Goal: Task Accomplishment & Management: Complete application form

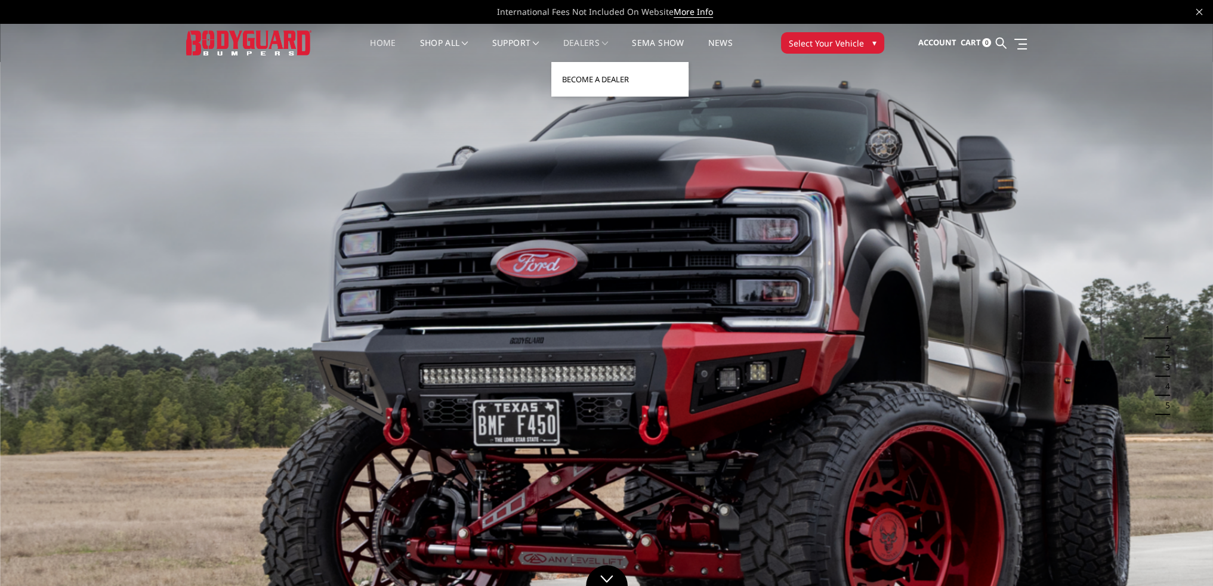
click at [574, 78] on link "Become a Dealer" at bounding box center [620, 79] width 128 height 23
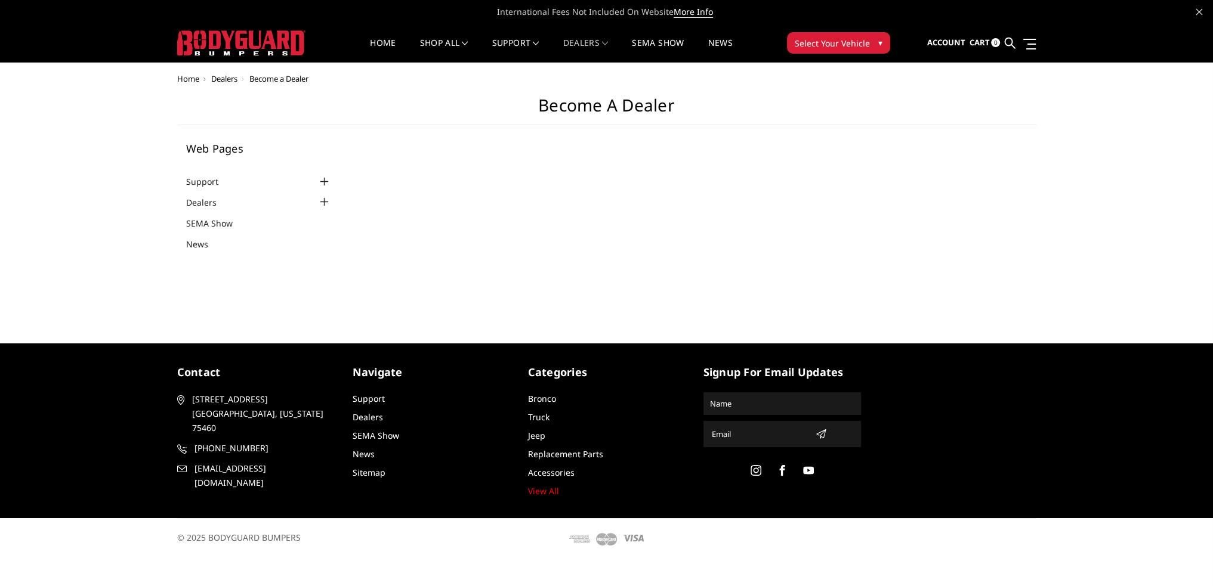
select select "US"
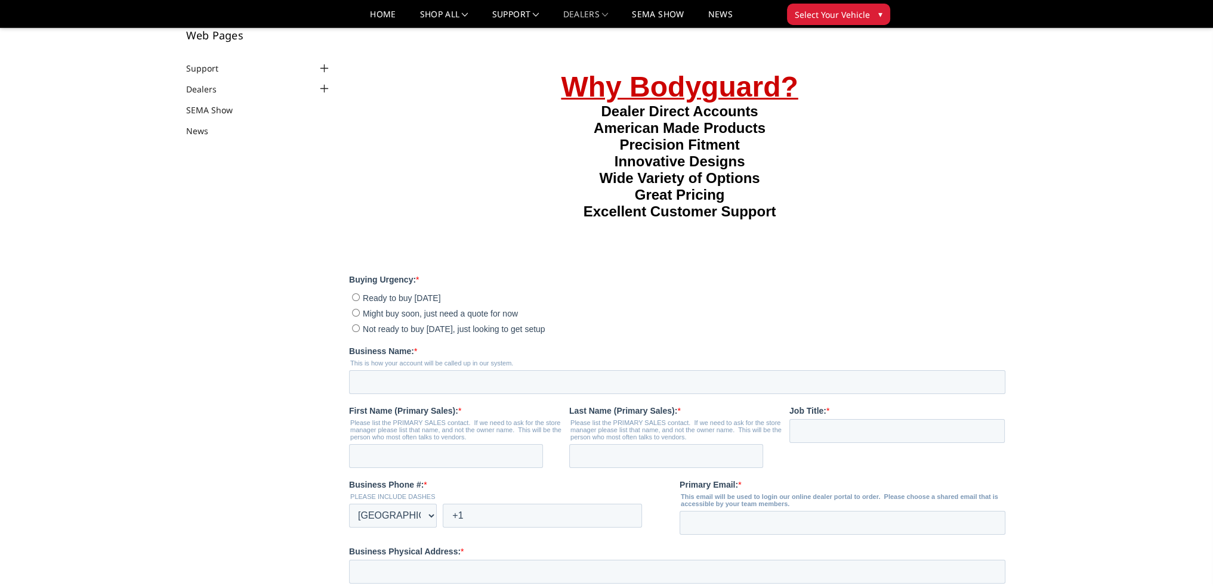
scroll to position [79, 0]
click at [356, 331] on input "Not ready to buy [DATE], just looking to get setup" at bounding box center [356, 327] width 8 height 8
radio input "true"
click at [385, 393] on input "Business Name: *" at bounding box center [677, 381] width 656 height 24
type input "S"
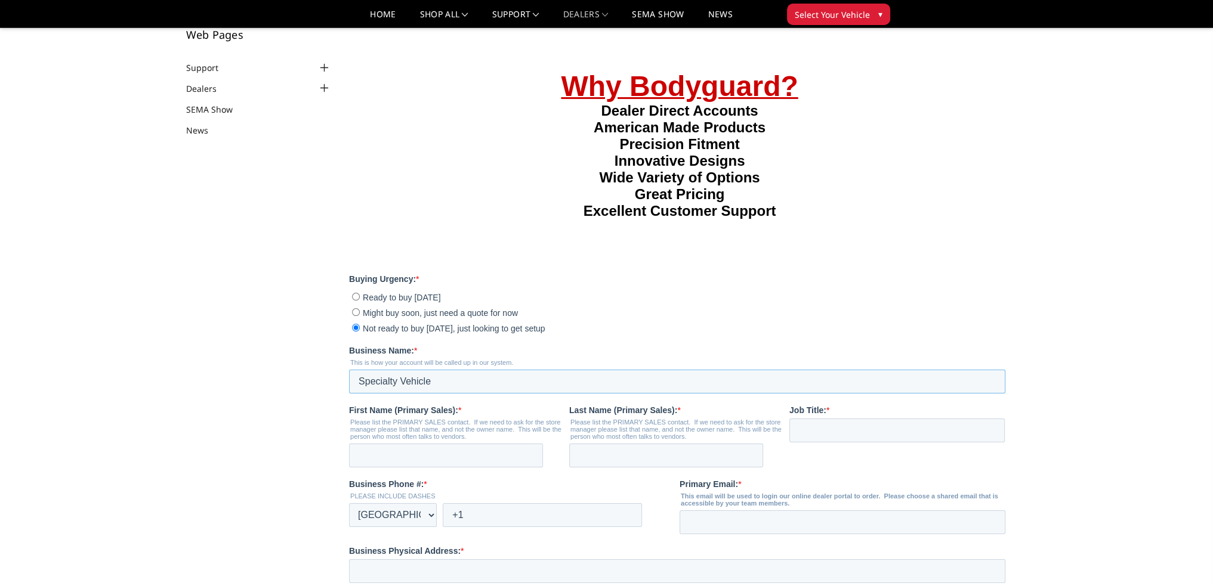
type input "Specialty Vehicles"
type input "[PERSON_NAME]"
type input "Drenk"
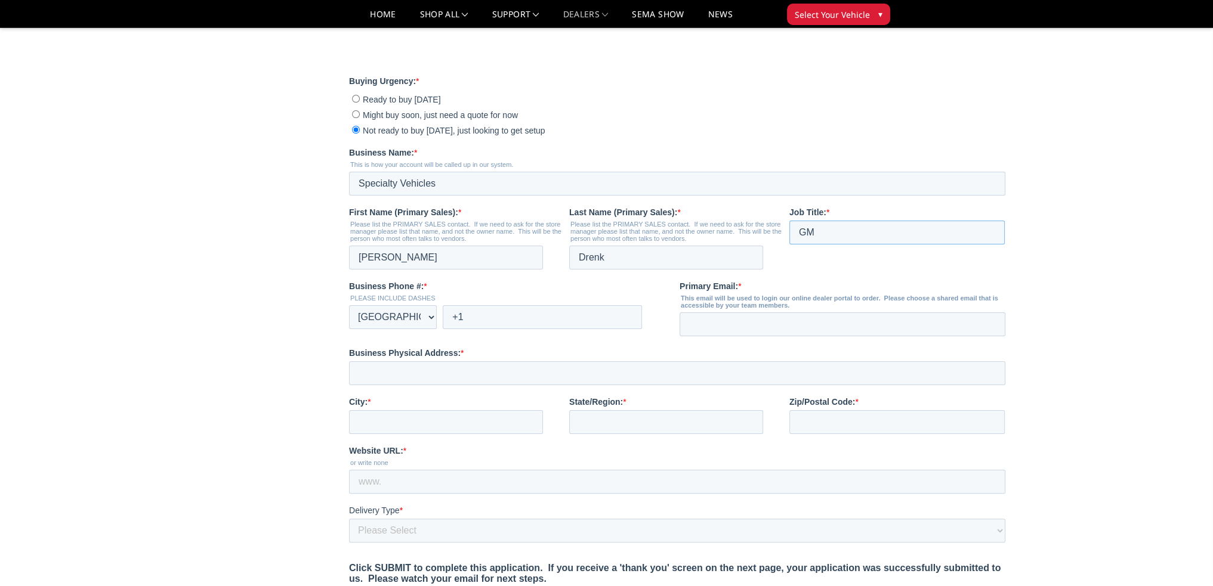
type input "GM"
click at [536, 329] on input "+1" at bounding box center [542, 317] width 199 height 24
type input "[PHONE_NUMBER]"
click at [730, 336] on input "Primary Email: *" at bounding box center [842, 324] width 326 height 24
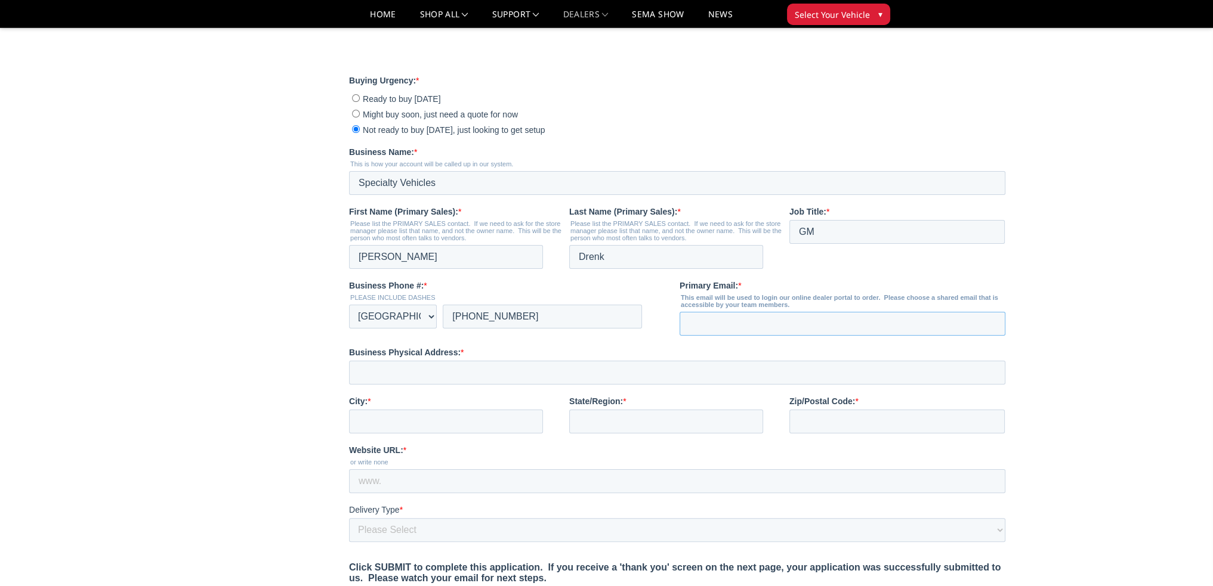
type input "[PERSON_NAME][EMAIL_ADDRESS][PERSON_NAME][DOMAIN_NAME]"
click at [449, 385] on input "Business Physical Address: *" at bounding box center [677, 373] width 656 height 24
type input "[STREET_ADDRESS][PERSON_NAME]"
click at [377, 434] on input "City: *" at bounding box center [446, 422] width 194 height 24
type input "[PERSON_NAME]"
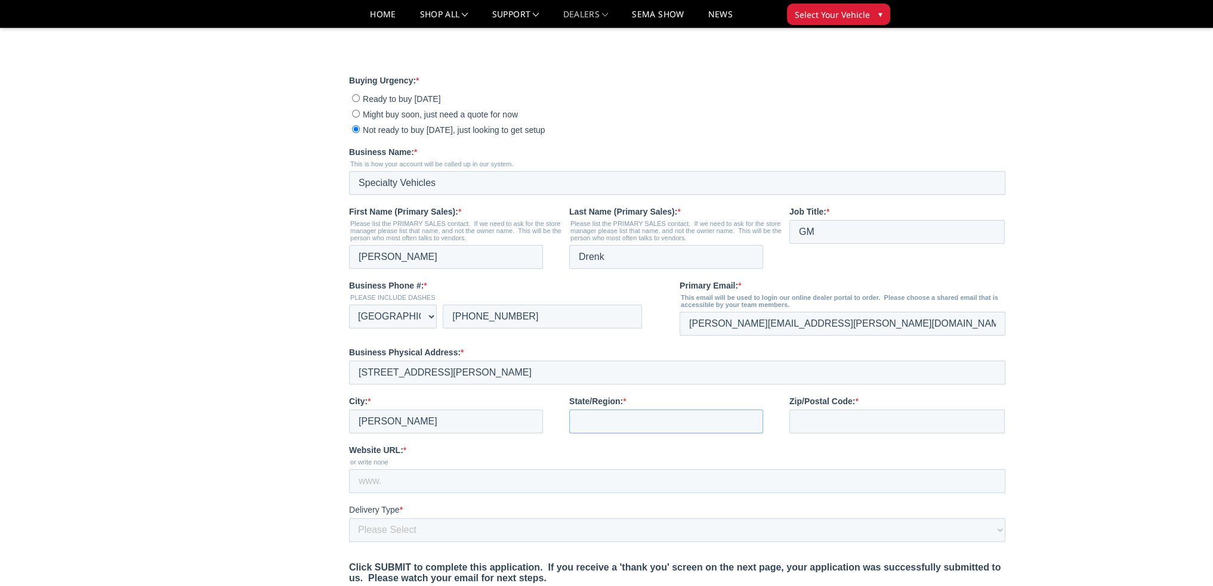
click at [589, 434] on input "State/Region: *" at bounding box center [666, 422] width 194 height 24
type input "NV"
click at [815, 434] on input "Zip/Postal Code: *" at bounding box center [896, 422] width 215 height 24
type input "89011"
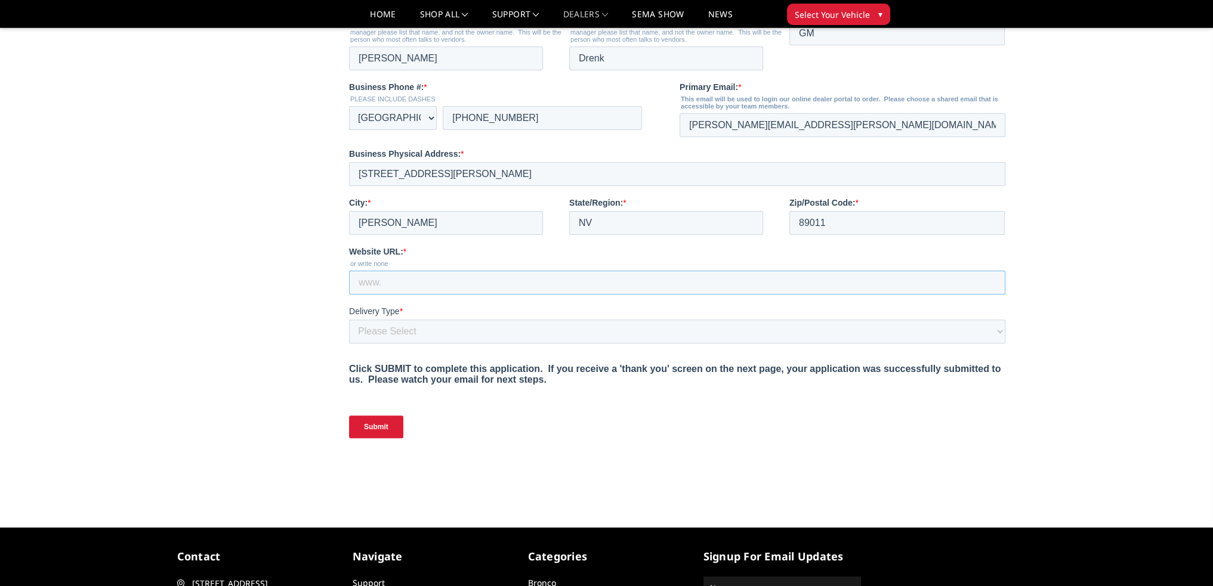
click at [387, 295] on input "Website URL: *" at bounding box center [677, 283] width 656 height 24
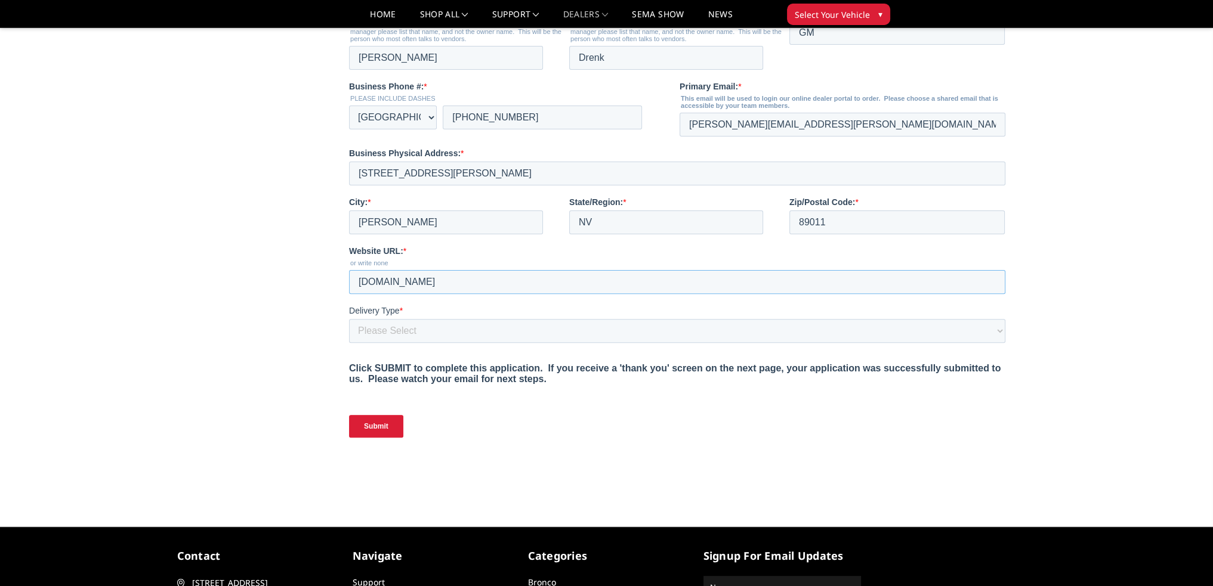
type input "[DOMAIN_NAME]"
click at [376, 343] on select "Please Select Yes, I need a liftgate No, I have a forklift and/or dock" at bounding box center [677, 331] width 656 height 24
select select "I have a forklift"
click at [349, 343] on select "Please Select Yes, I need a liftgate No, I have a forklift and/or dock" at bounding box center [677, 331] width 656 height 24
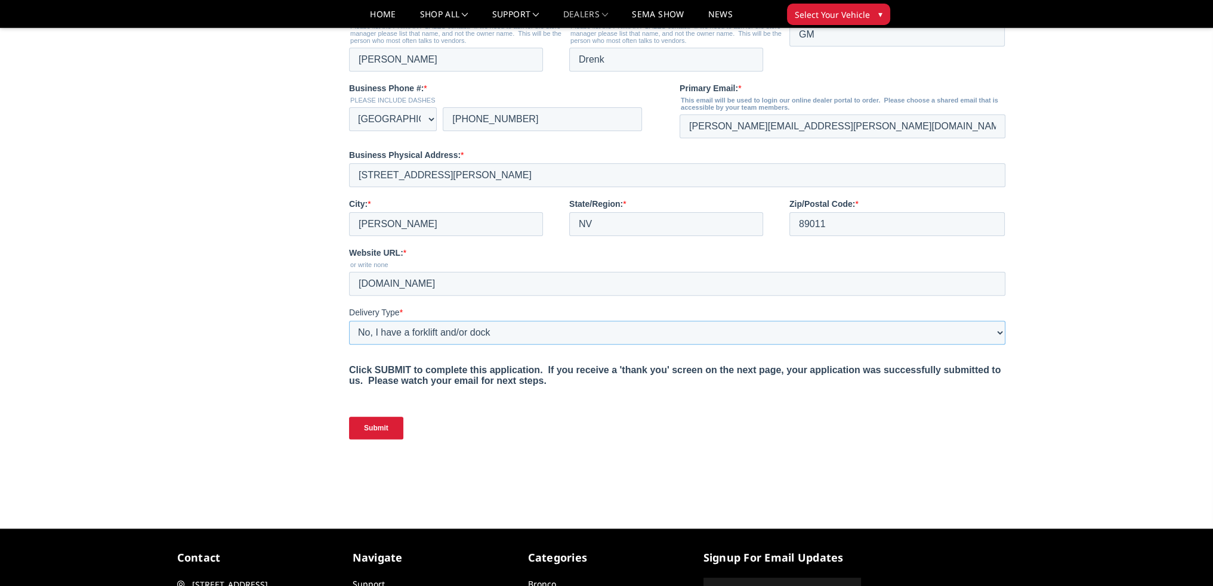
scroll to position [476, 0]
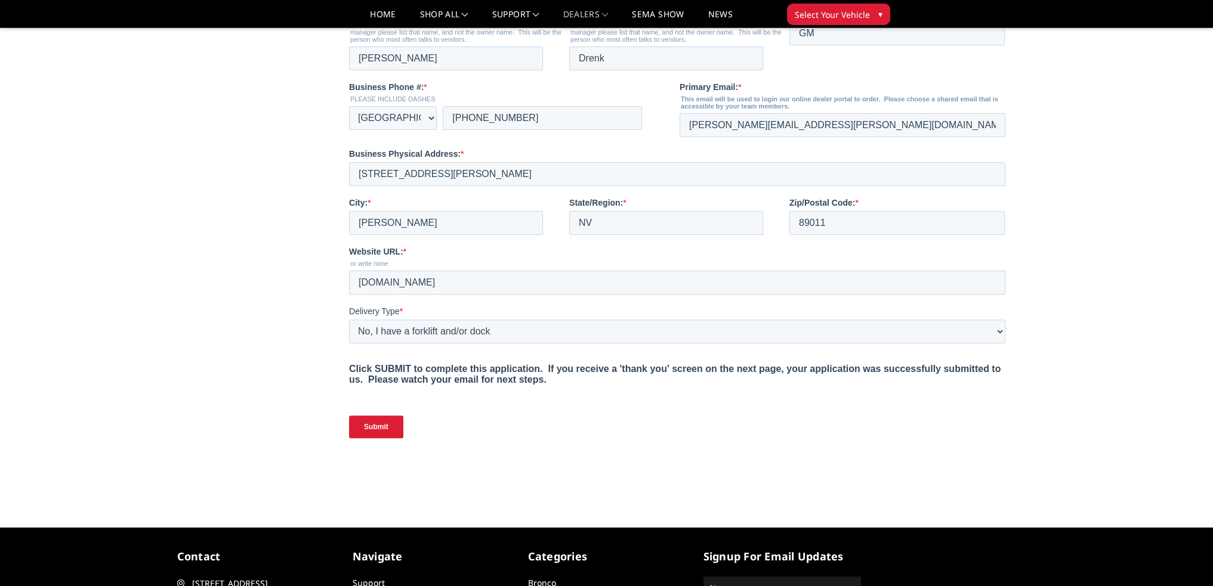
click at [363, 438] on input "Submit" at bounding box center [376, 427] width 54 height 23
